Goal: Information Seeking & Learning: Learn about a topic

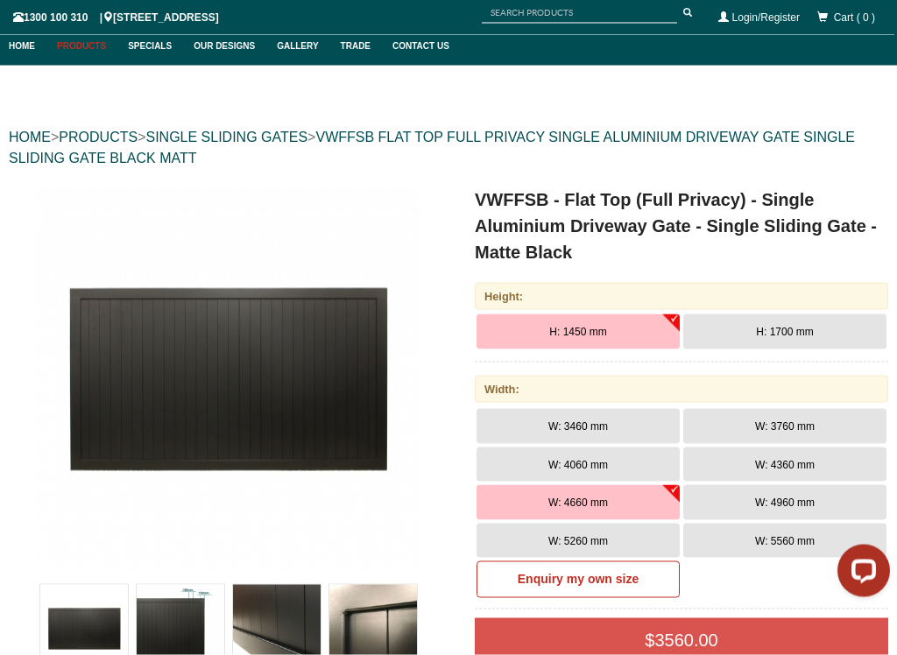
scroll to position [113, 0]
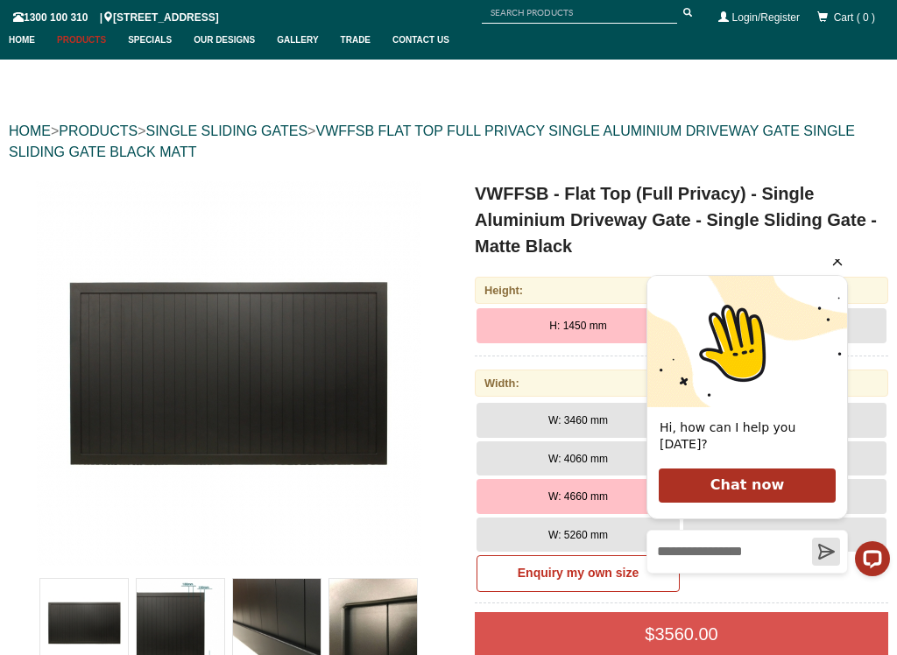
click at [836, 271] on icon "Hide greeting" at bounding box center [837, 260] width 21 height 21
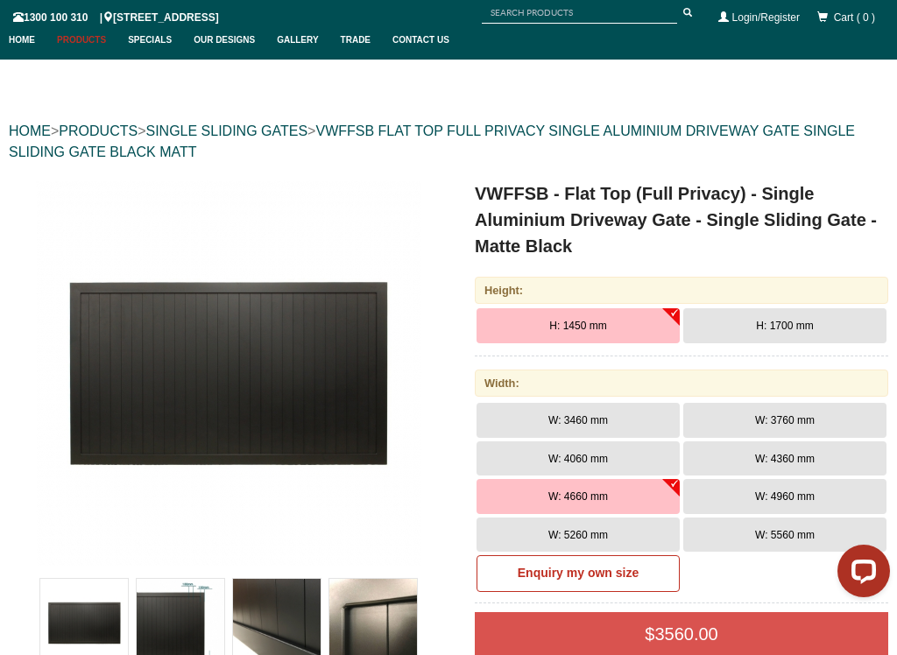
click at [804, 322] on span "H: 1700 mm" at bounding box center [784, 326] width 57 height 12
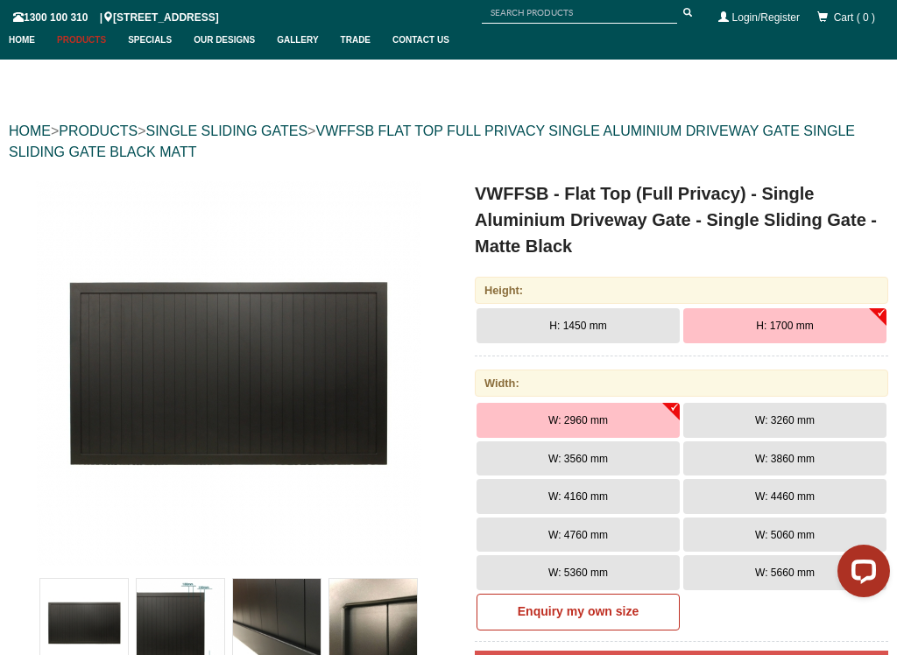
click at [802, 426] on button "W: 3260 mm" at bounding box center [784, 420] width 203 height 35
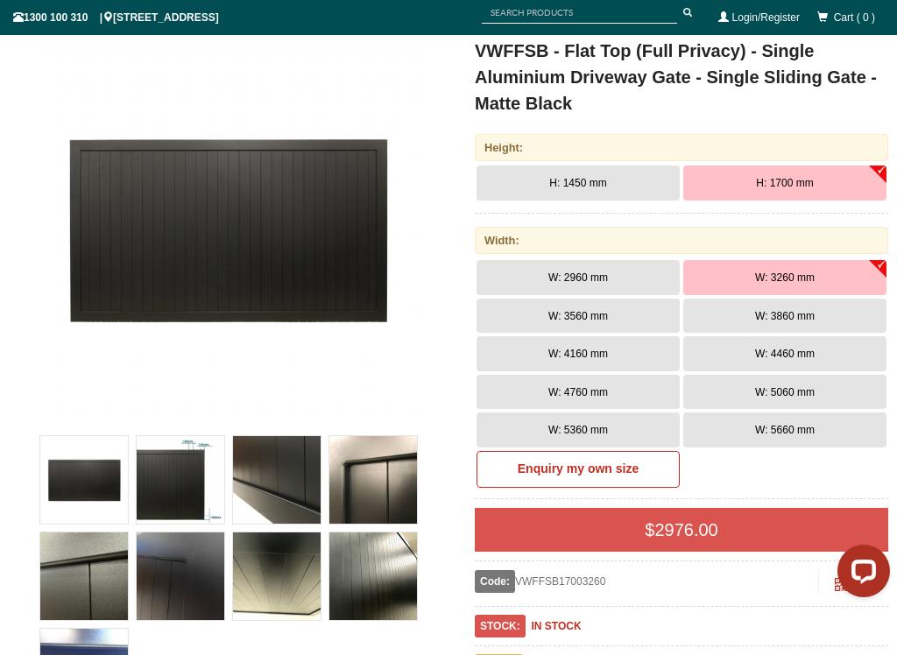
scroll to position [279, 0]
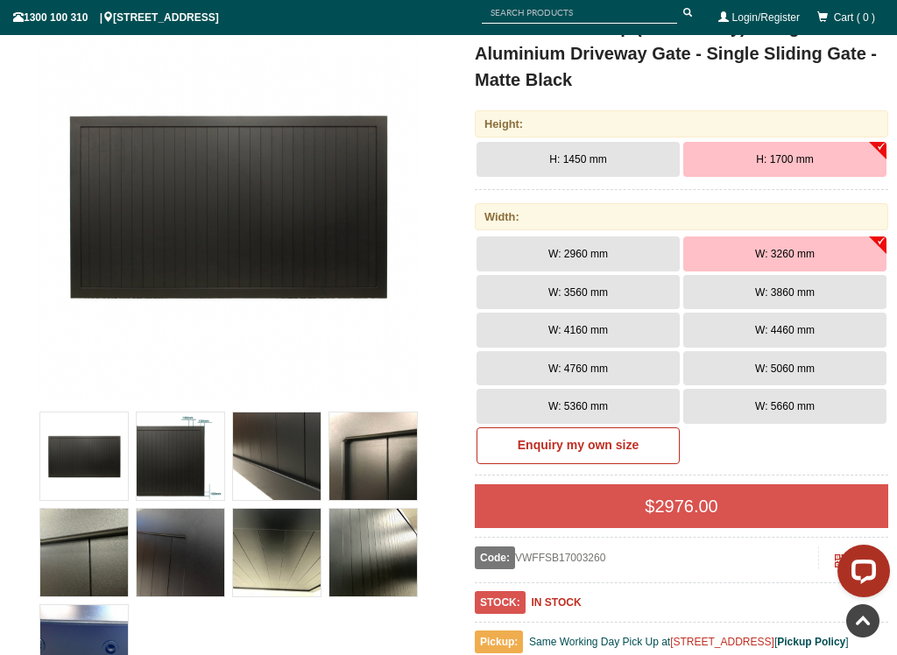
click at [93, 462] on img at bounding box center [84, 456] width 88 height 88
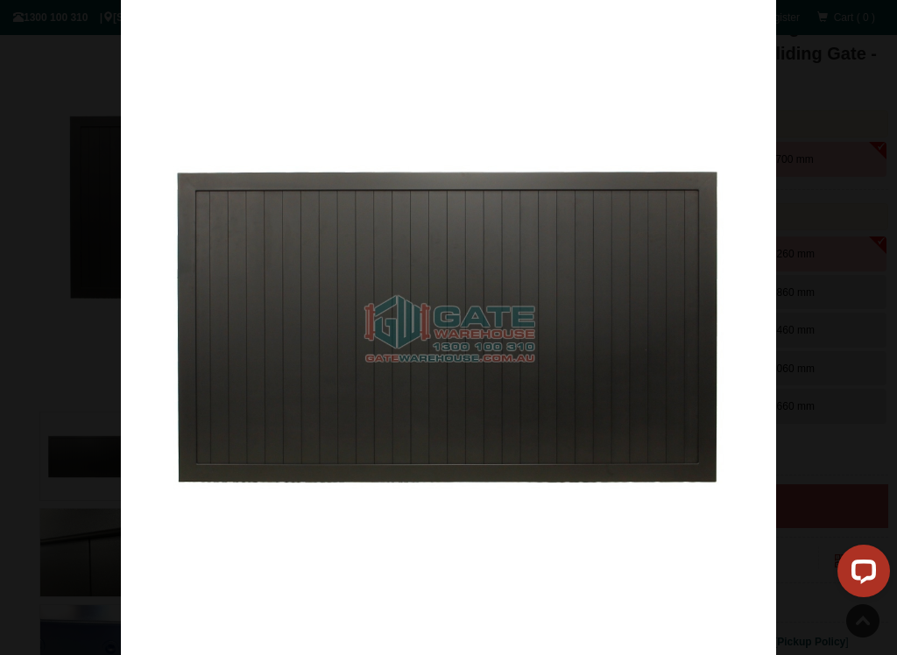
click at [497, 549] on img at bounding box center [448, 327] width 655 height 655
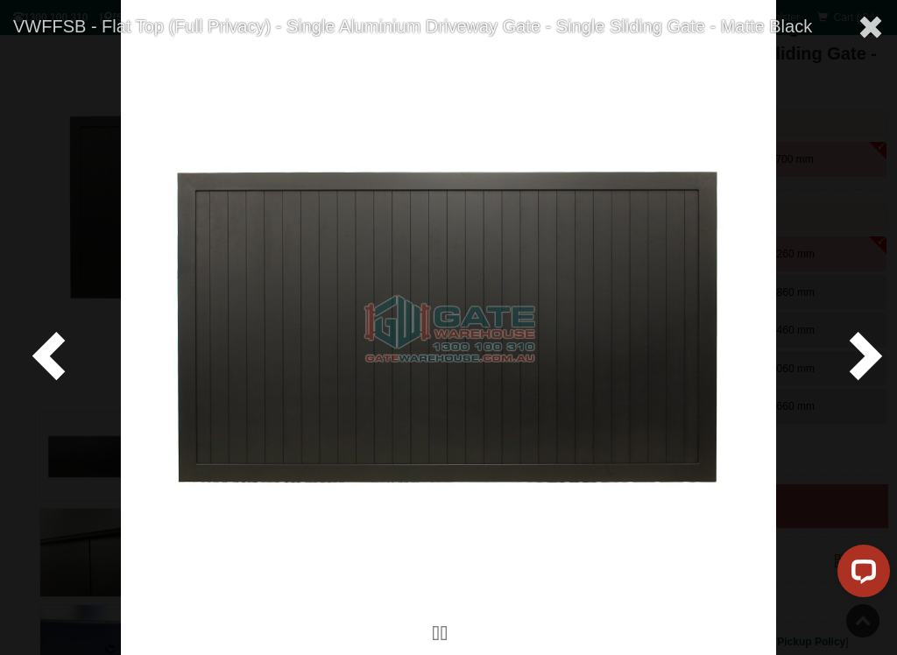
click at [55, 355] on span at bounding box center [52, 354] width 53 height 53
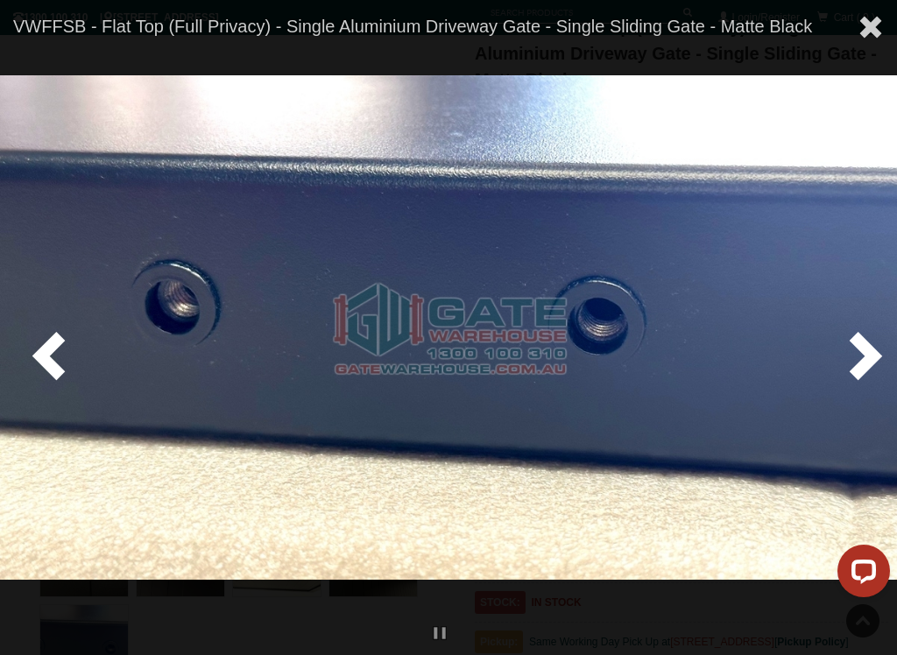
click at [56, 348] on span at bounding box center [52, 354] width 53 height 53
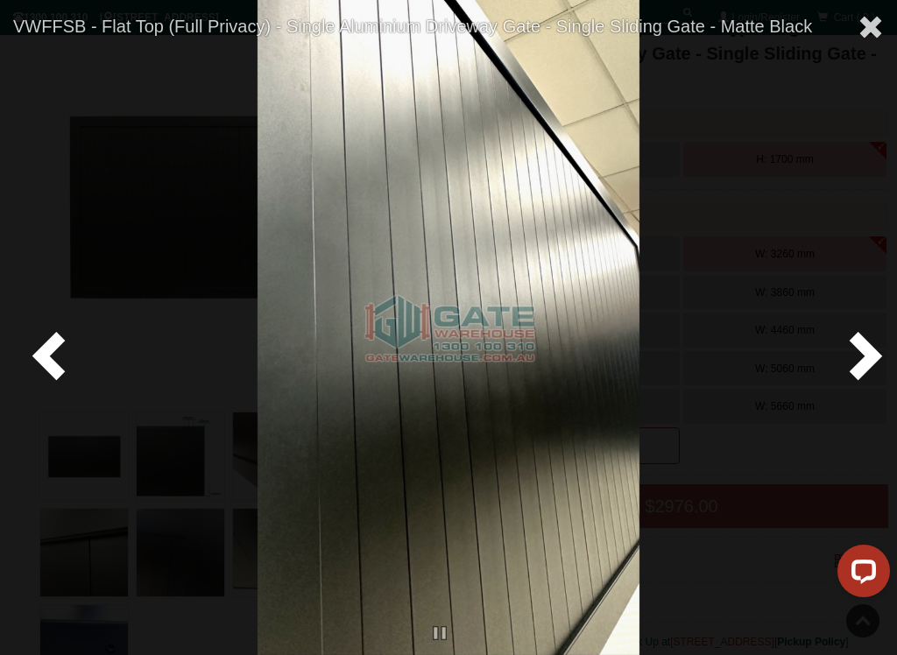
click at [45, 359] on span at bounding box center [52, 354] width 53 height 53
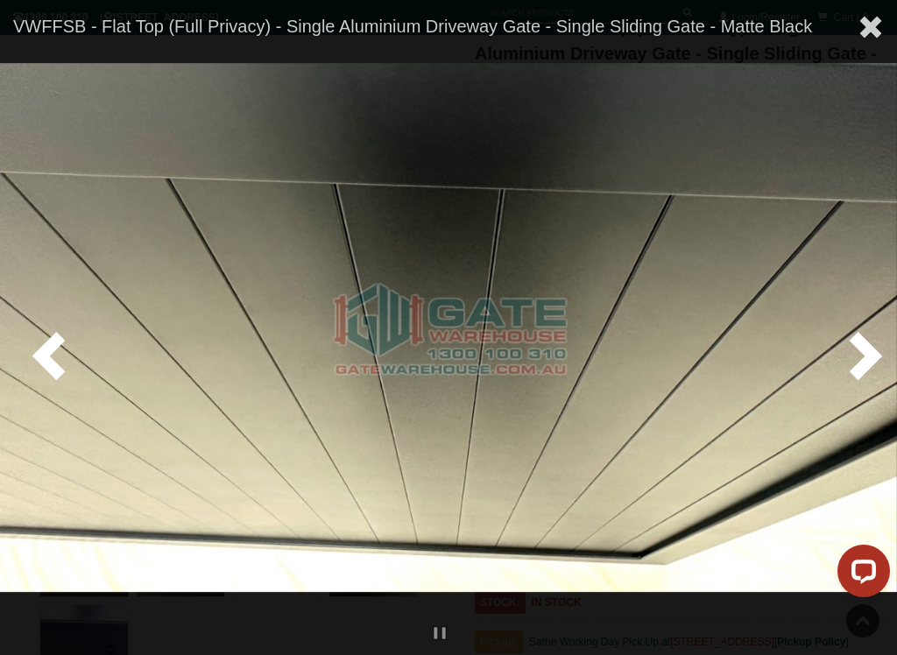
click at [63, 369] on span at bounding box center [52, 354] width 53 height 53
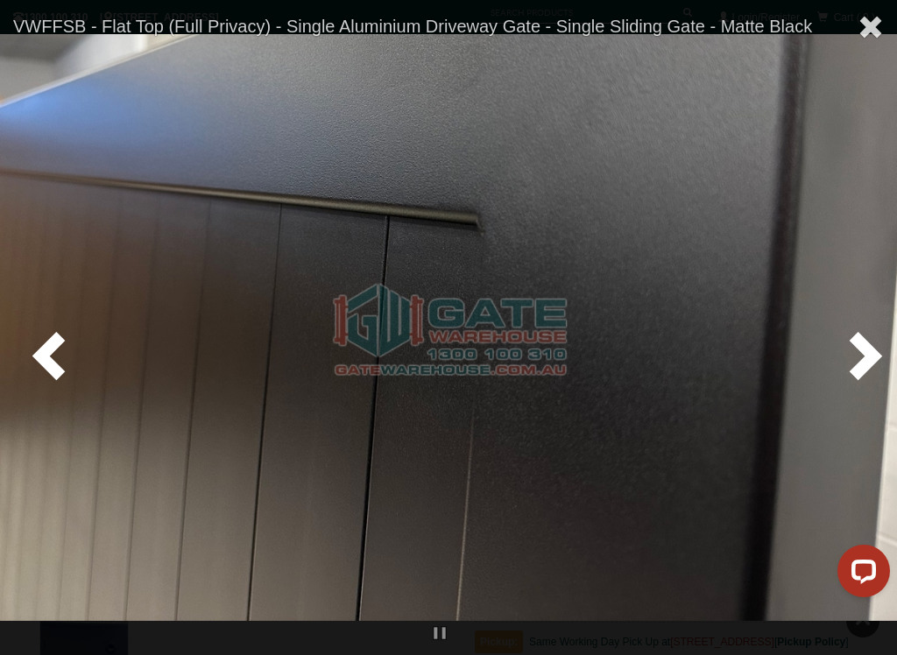
click at [59, 363] on span at bounding box center [52, 354] width 53 height 53
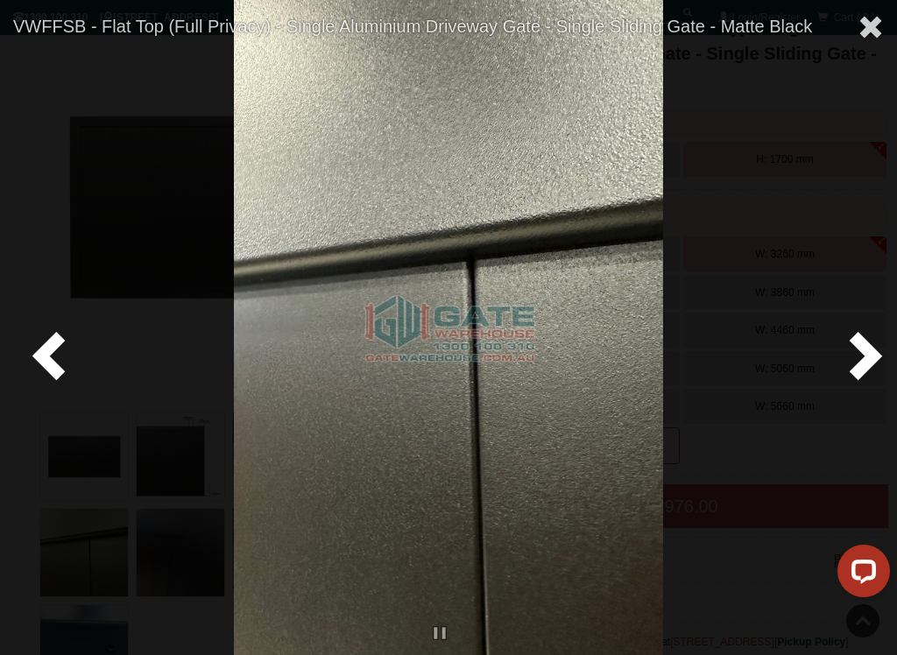
click at [63, 377] on span at bounding box center [52, 354] width 53 height 53
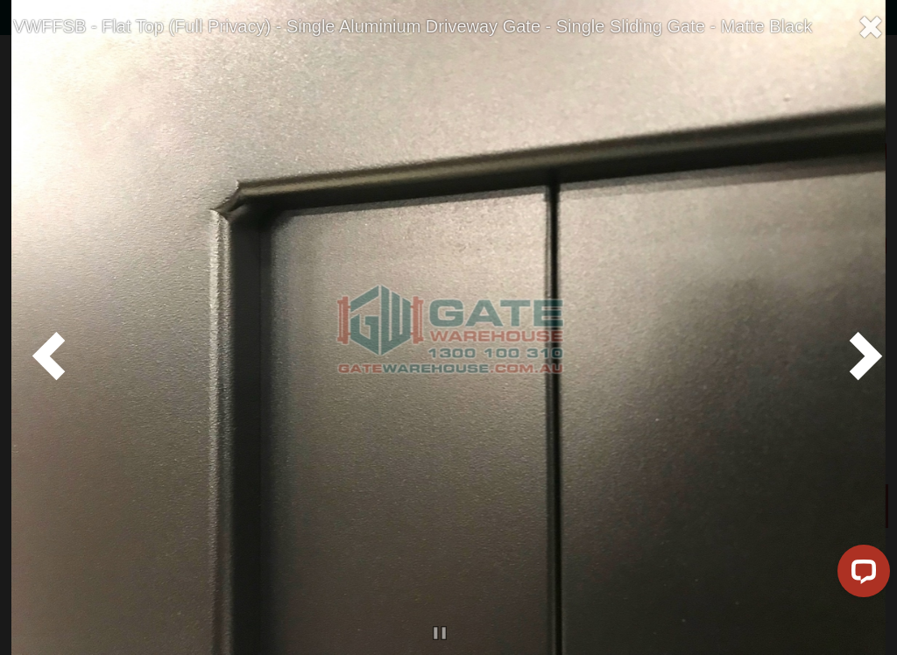
click at [48, 374] on span at bounding box center [52, 354] width 53 height 53
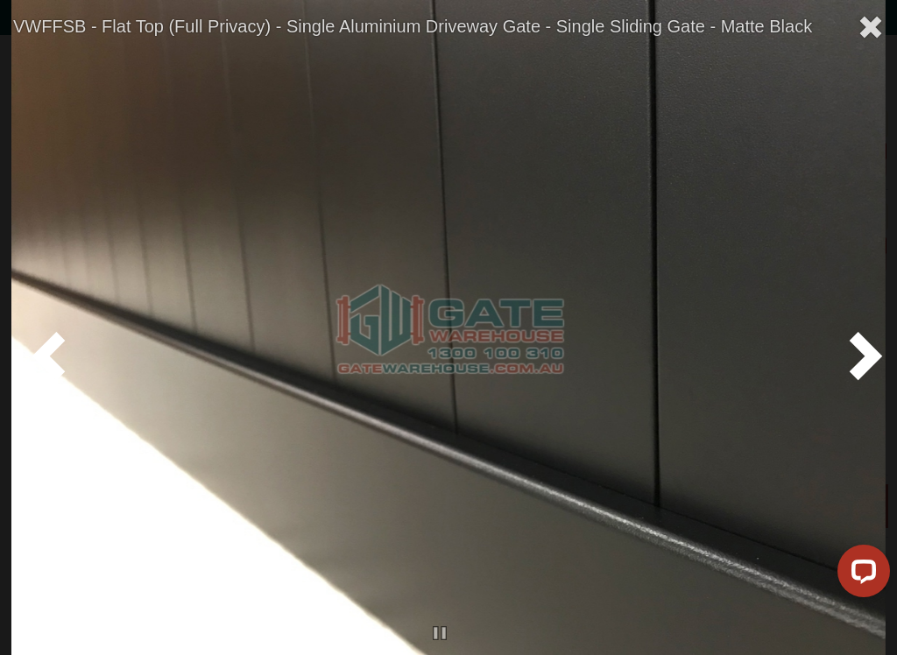
click at [54, 377] on span at bounding box center [52, 354] width 53 height 53
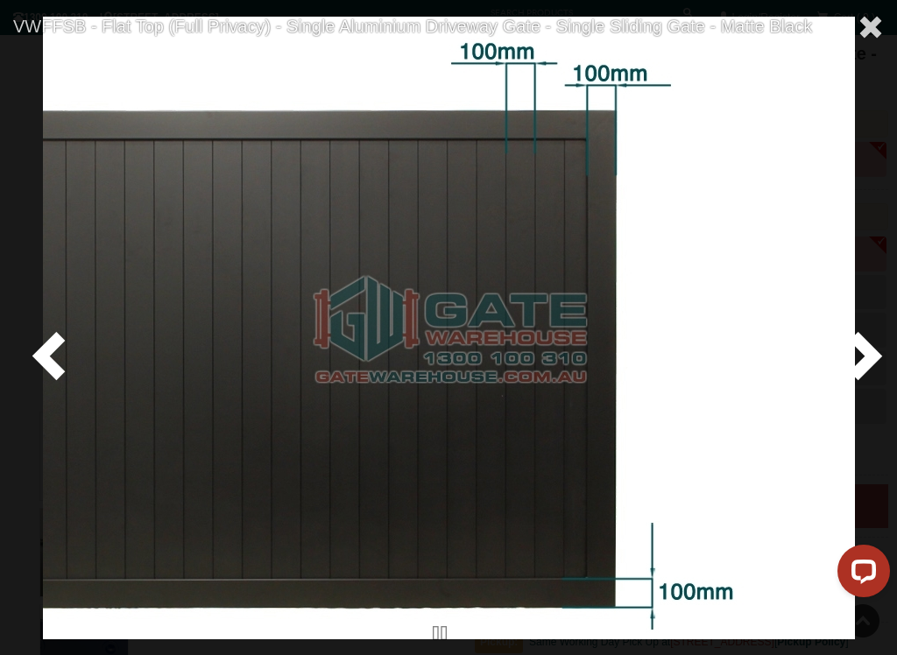
click at [50, 361] on span at bounding box center [52, 354] width 53 height 53
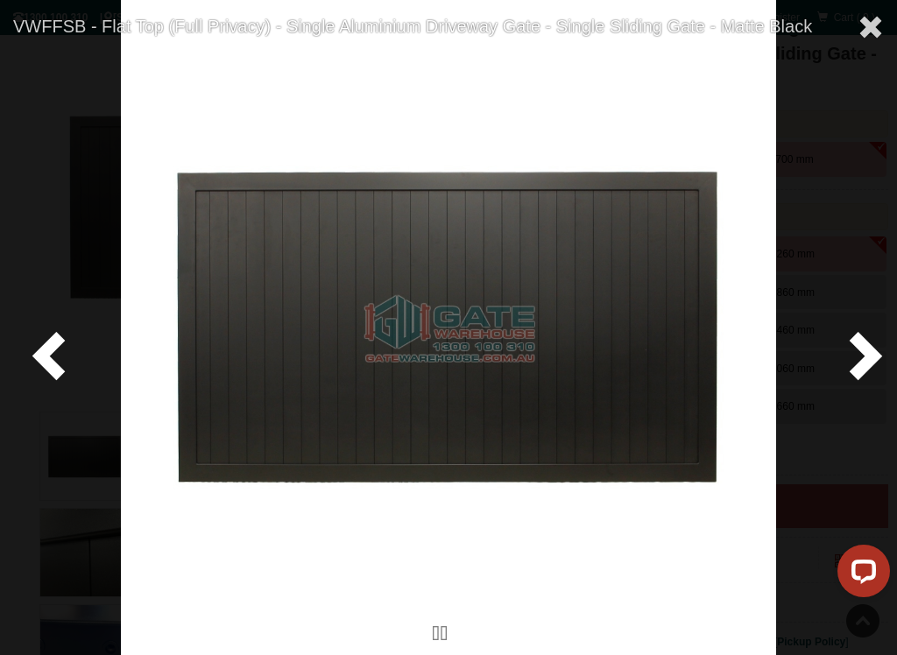
click at [65, 361] on span at bounding box center [52, 354] width 53 height 53
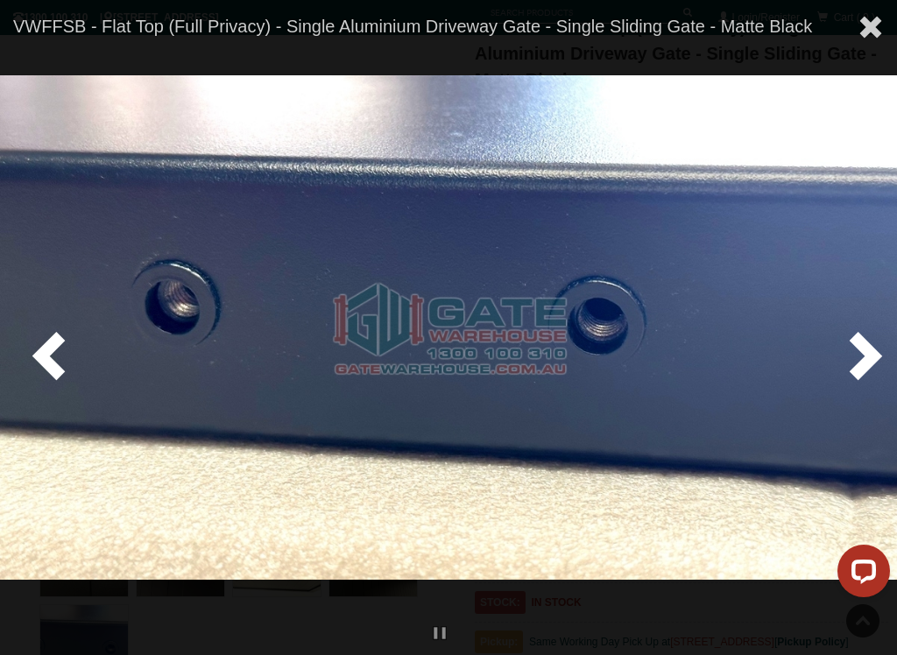
click at [877, 26] on span at bounding box center [870, 27] width 26 height 26
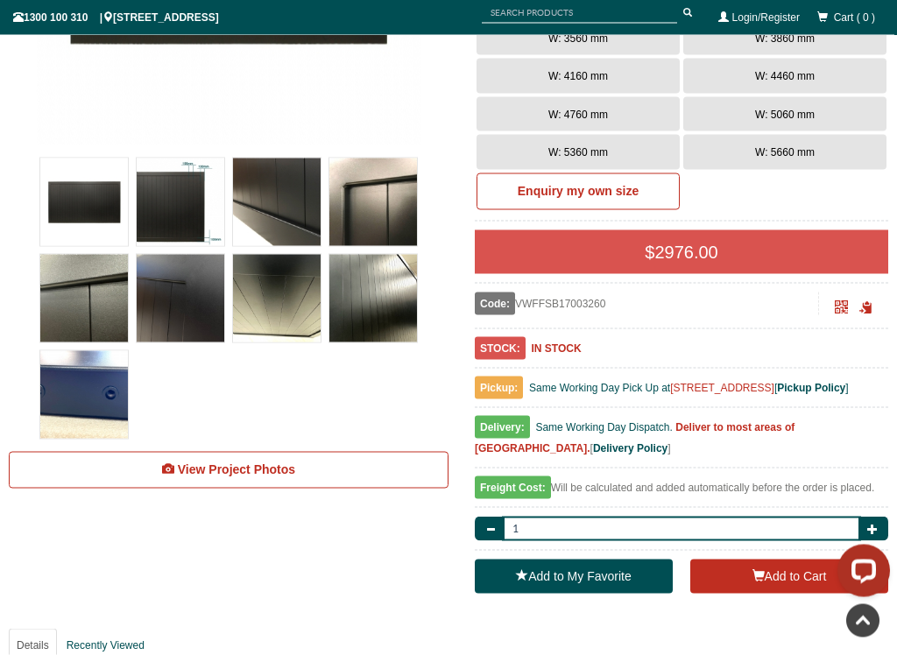
scroll to position [534, 0]
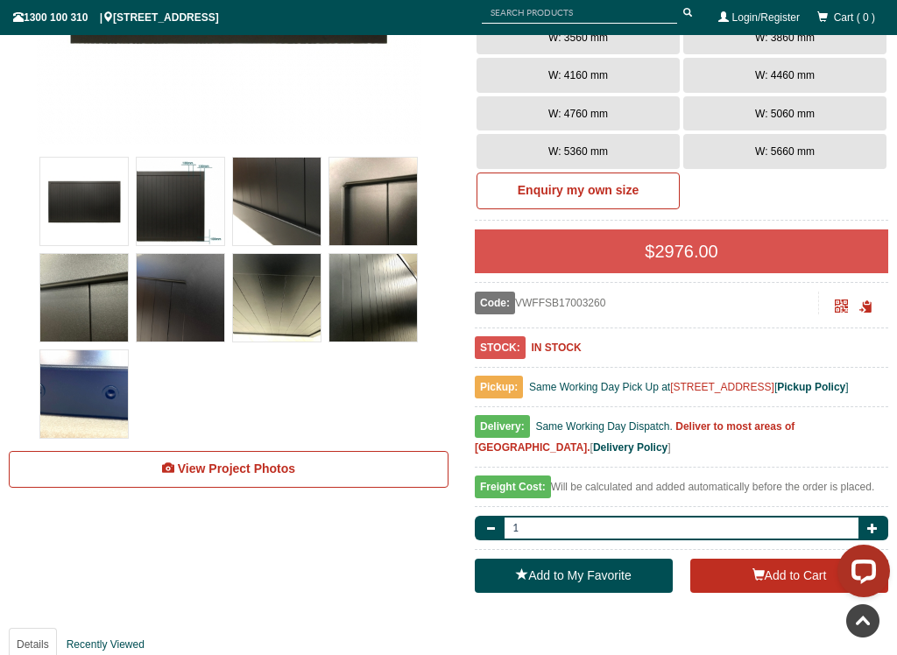
click at [347, 482] on link "View Project Photos" at bounding box center [229, 469] width 440 height 37
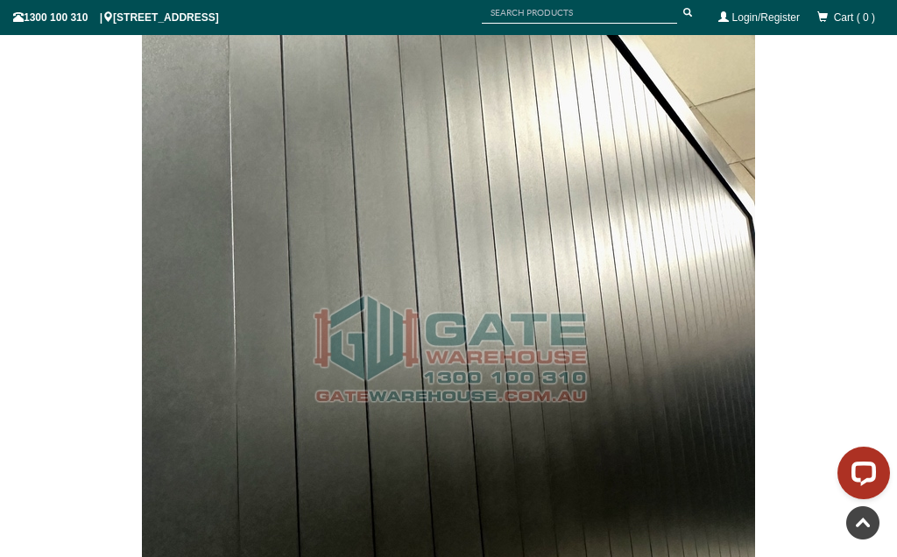
scroll to position [6379, 0]
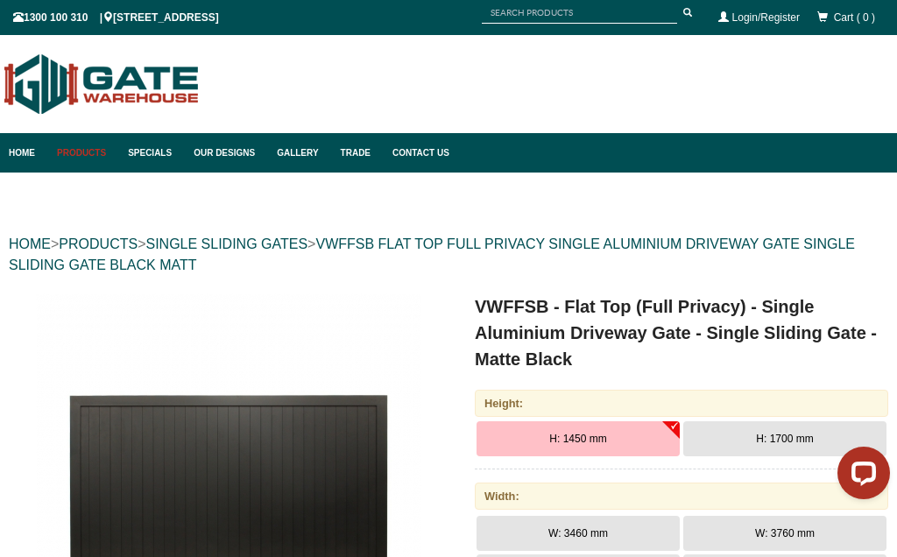
click at [153, 153] on link "Specials" at bounding box center [152, 152] width 66 height 39
click at [224, 154] on link "Our Designs" at bounding box center [226, 152] width 83 height 39
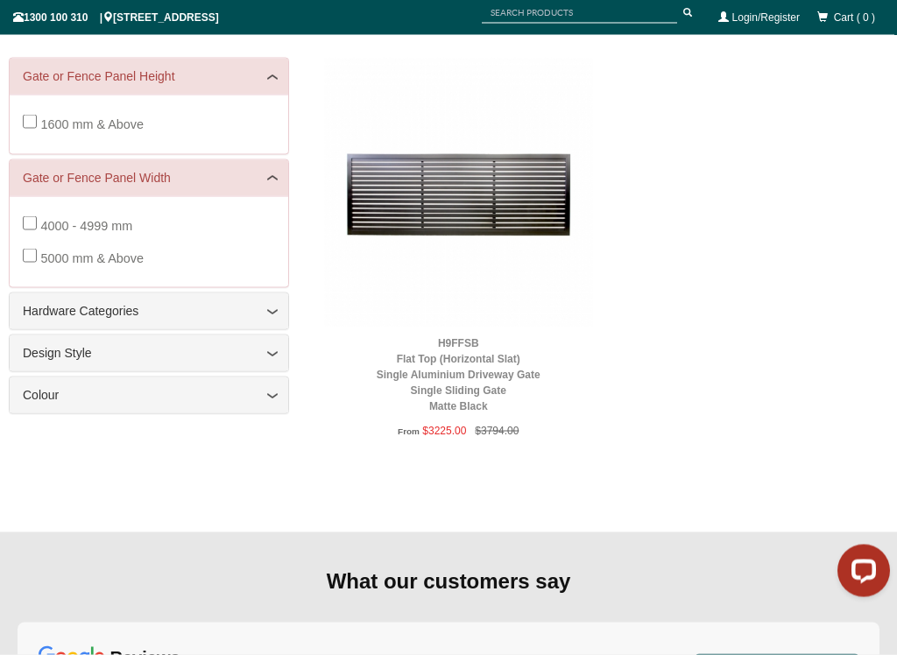
scroll to position [215, 0]
click at [251, 313] on link "Hardware Categories" at bounding box center [149, 310] width 252 height 18
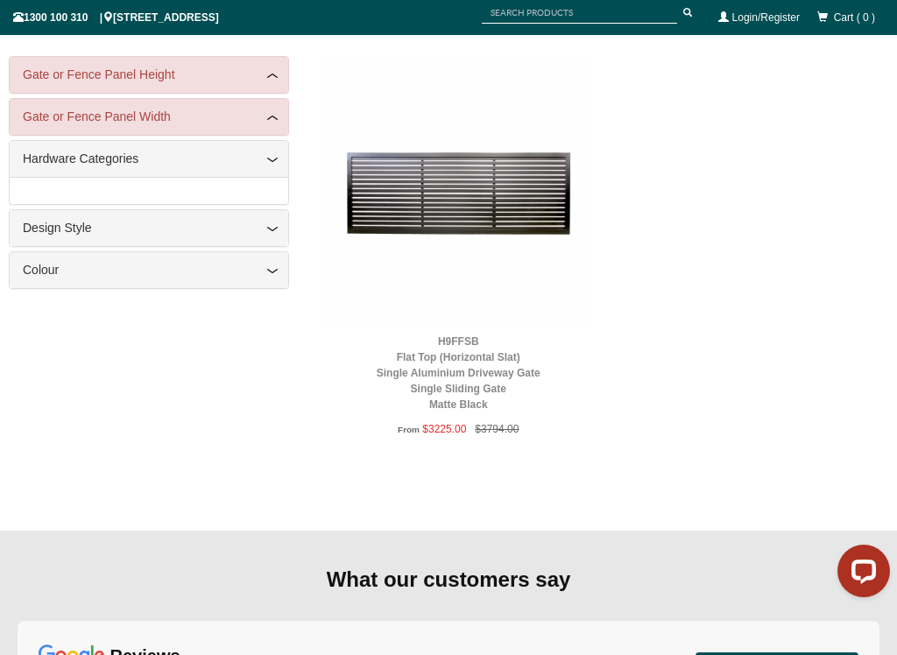
click at [257, 159] on link "Hardware Categories" at bounding box center [149, 159] width 252 height 18
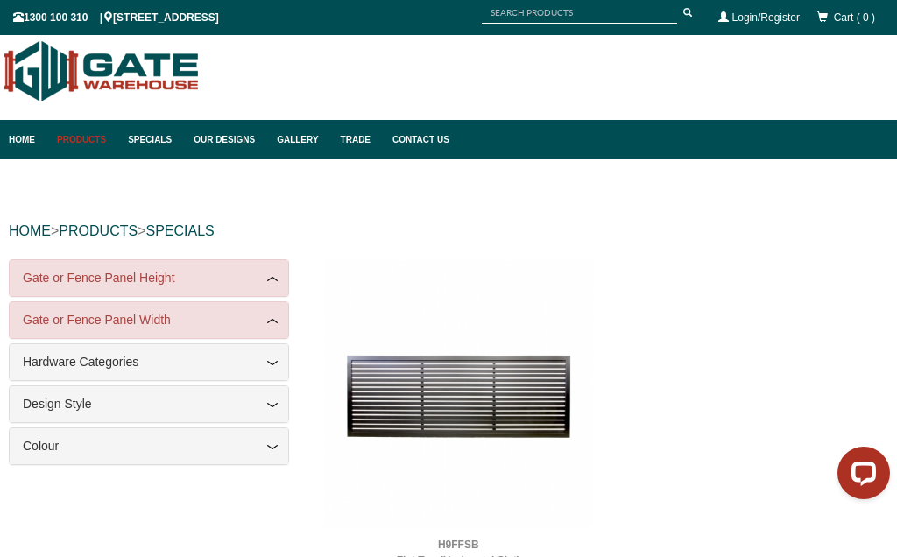
scroll to position [0, 0]
